Goal: Download file/media

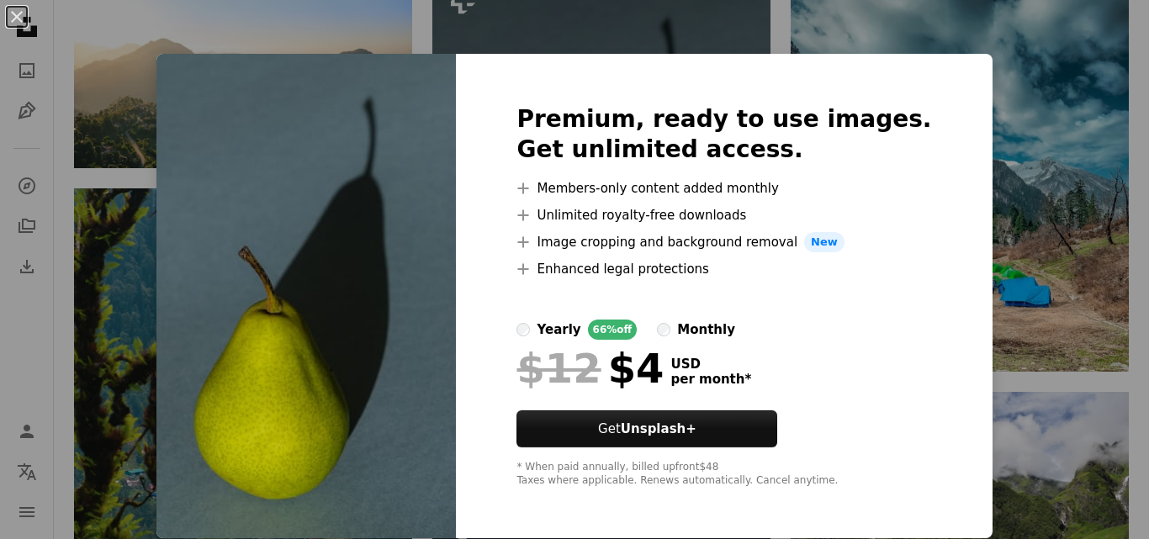
click at [211, 204] on img at bounding box center [305, 296] width 299 height 484
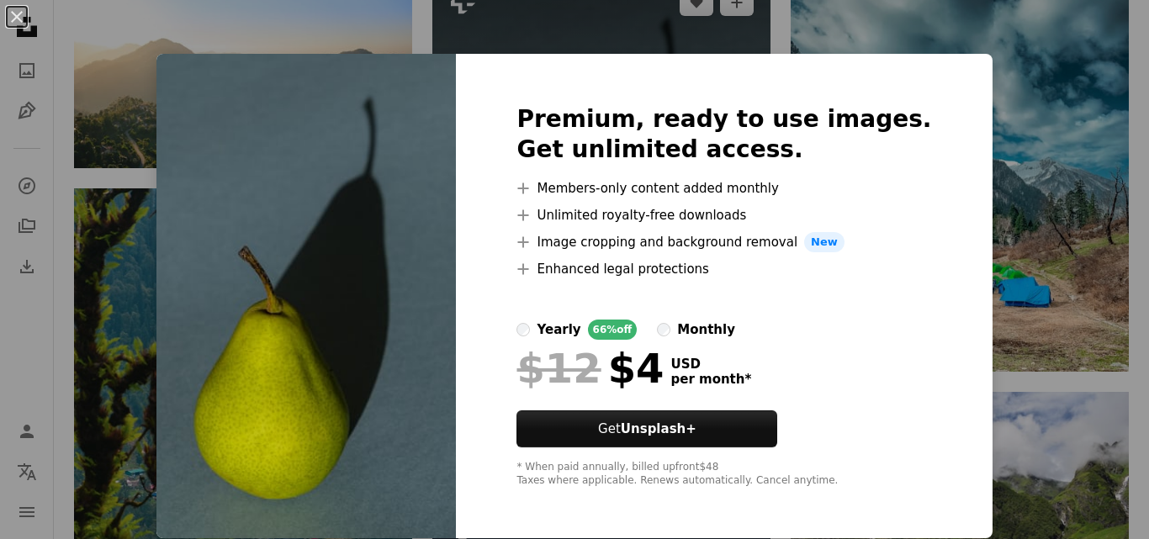
click at [1079, 70] on div "An X shape Premium, ready to use images. Get unlimited access. A plus sign Memb…" at bounding box center [574, 269] width 1149 height 539
click at [938, 67] on img at bounding box center [959, 161] width 338 height 423
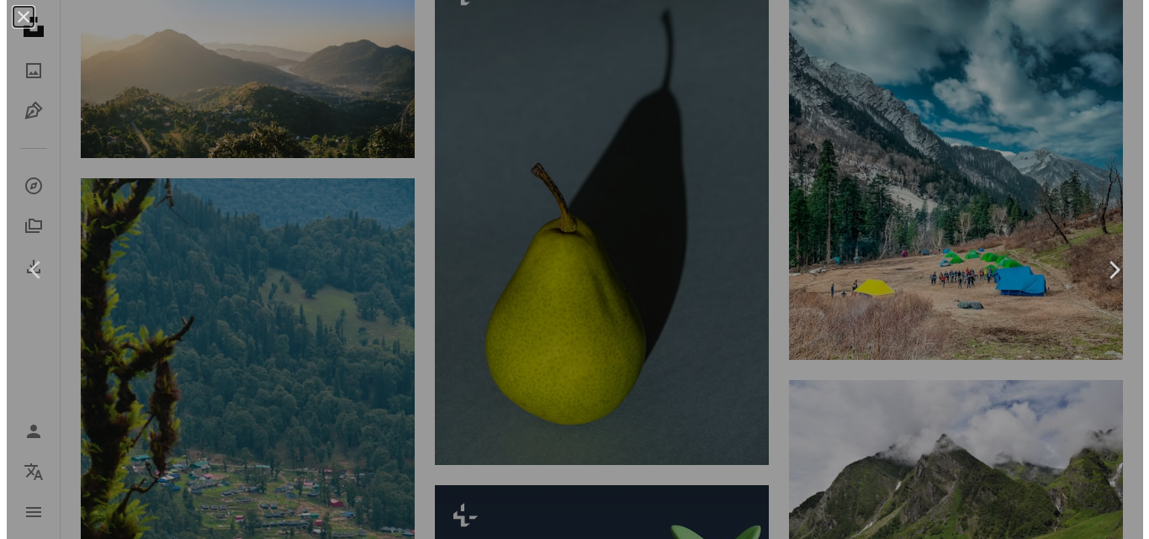
scroll to position [1598, 0]
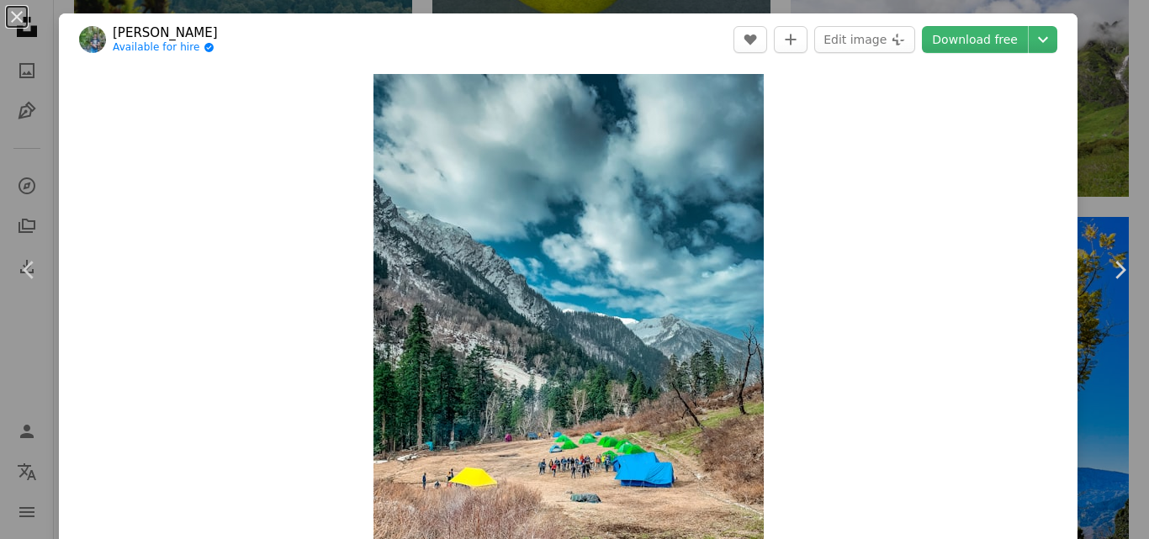
click at [1100, 129] on div "An X shape Chevron left Chevron right [PERSON_NAME] Available for hire A checkm…" at bounding box center [574, 269] width 1149 height 539
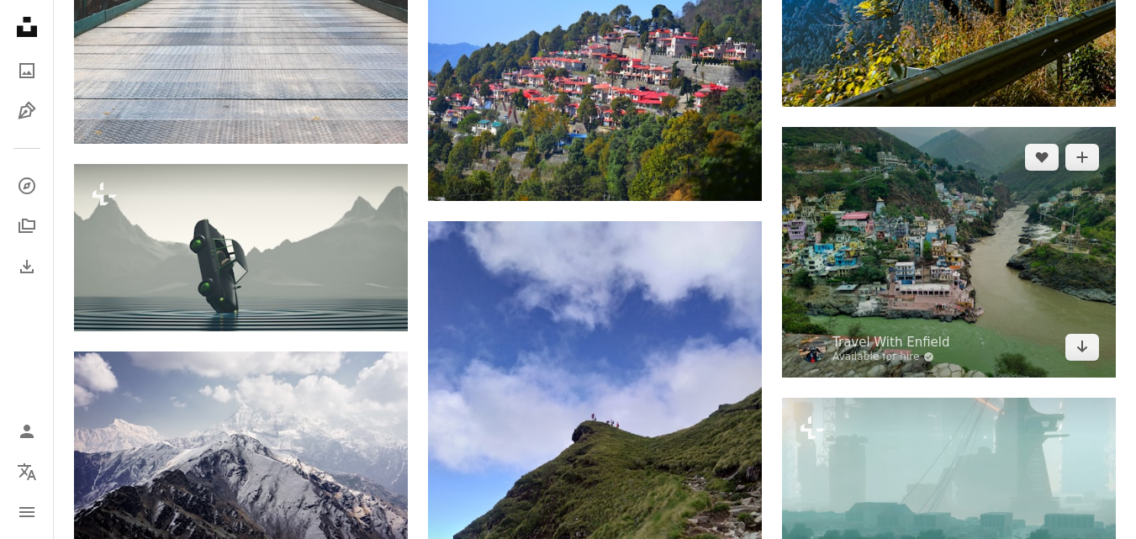
scroll to position [2134, 0]
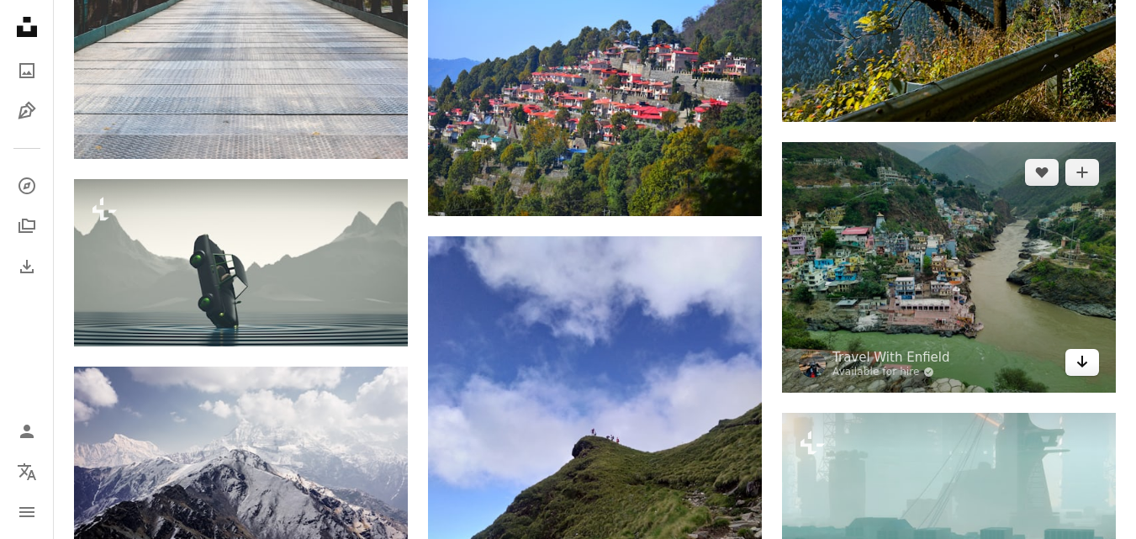
click at [1076, 362] on icon "Arrow pointing down" at bounding box center [1082, 362] width 13 height 20
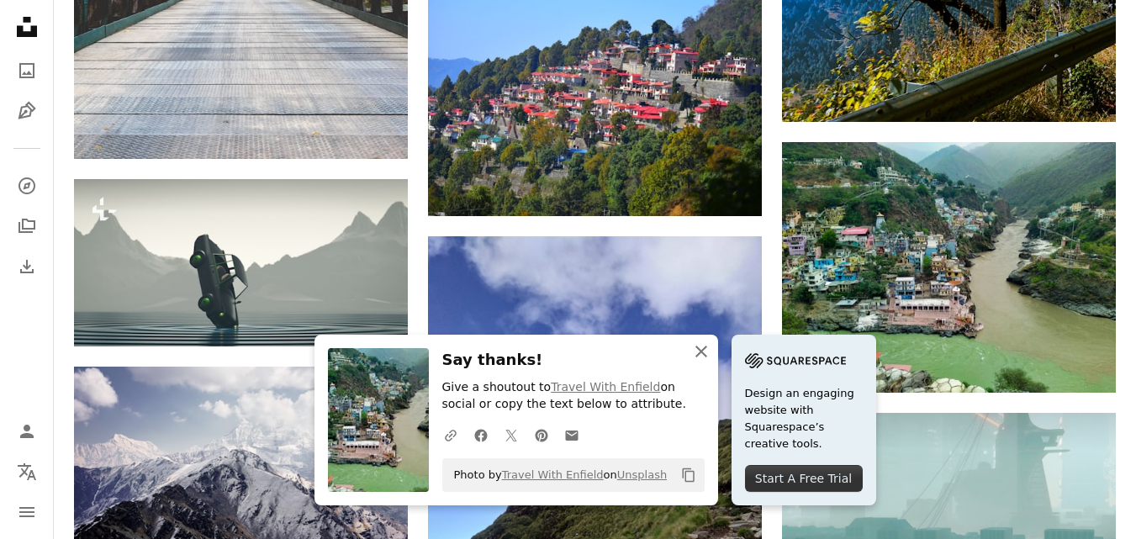
click at [703, 356] on icon "An X shape" at bounding box center [701, 351] width 20 height 20
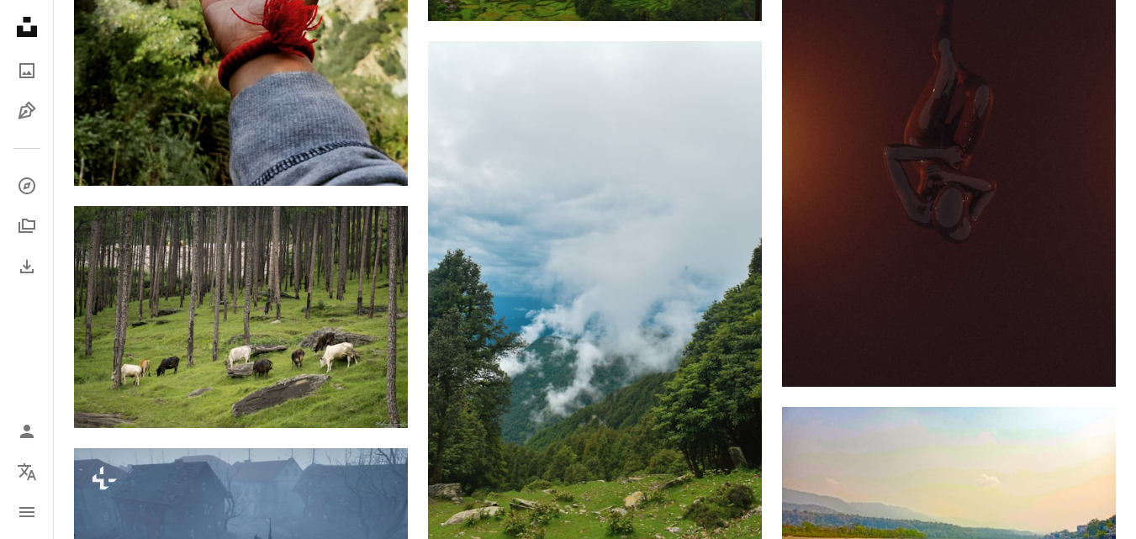
scroll to position [3398, 0]
